Goal: Task Accomplishment & Management: Complete application form

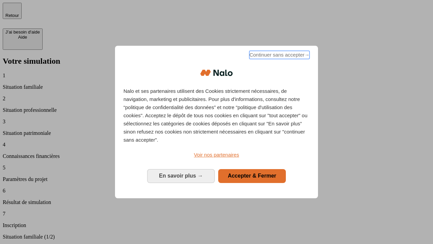
click at [279, 56] on span "Continuer sans accepter →" at bounding box center [280, 55] width 60 height 8
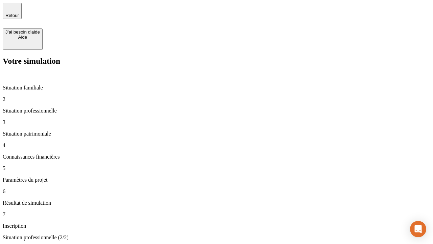
type input "30 000"
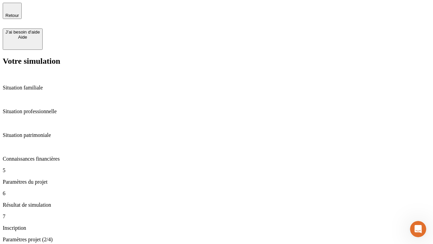
type input "25"
type input "64"
type input "1 000"
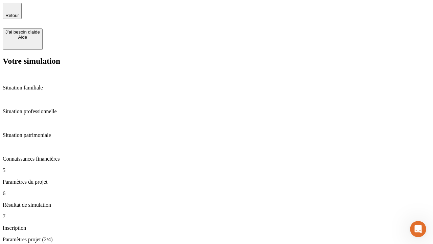
type input "640"
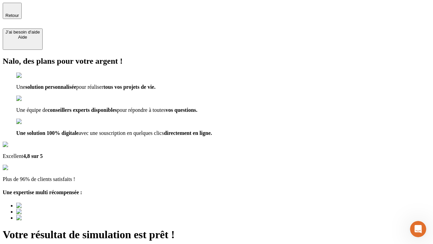
type input "[EMAIL_ADDRESS][PERSON_NAME][DOMAIN_NAME]"
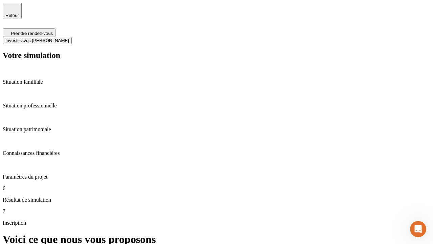
click at [69, 38] on span "Investir avec [PERSON_NAME]" at bounding box center [37, 40] width 64 height 5
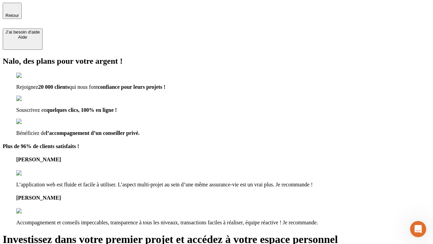
type input "[EMAIL_ADDRESS][PERSON_NAME][DOMAIN_NAME]"
